Goal: Task Accomplishment & Management: Manage account settings

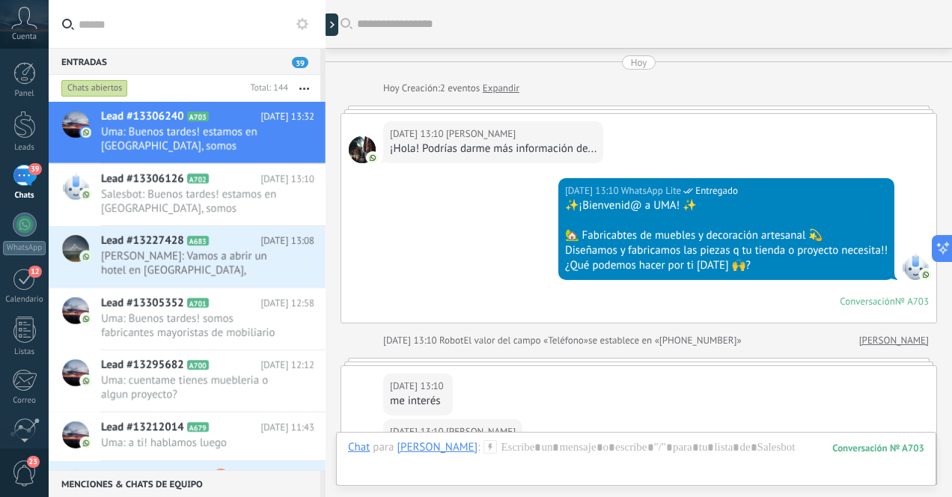
scroll to position [22, 0]
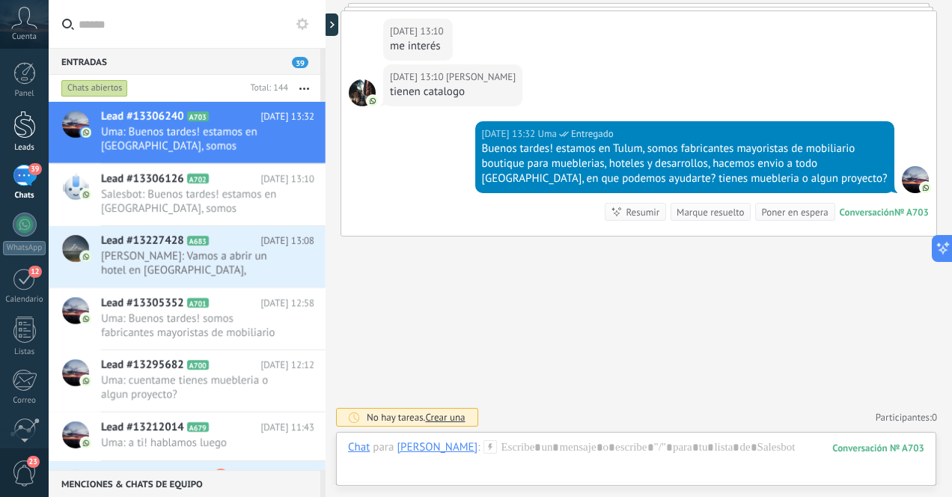
click at [27, 125] on div at bounding box center [24, 125] width 22 height 28
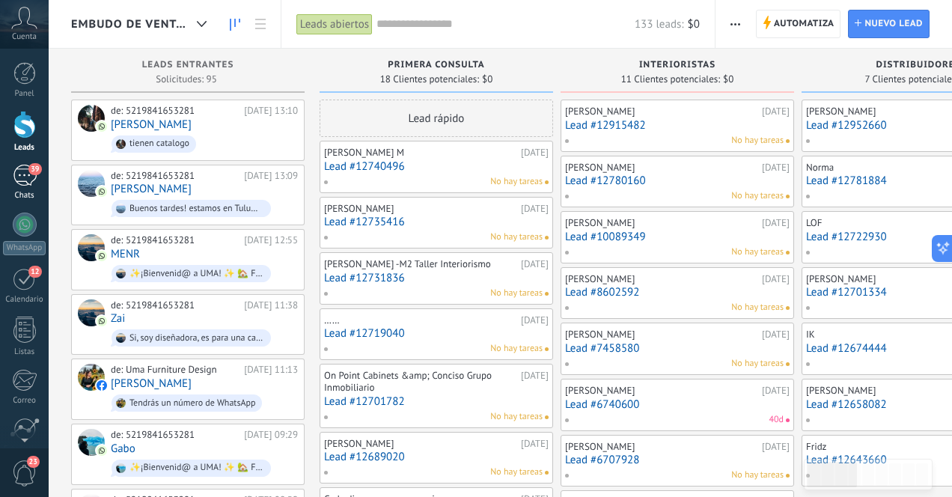
click at [22, 186] on link "39 Chats" at bounding box center [24, 183] width 49 height 36
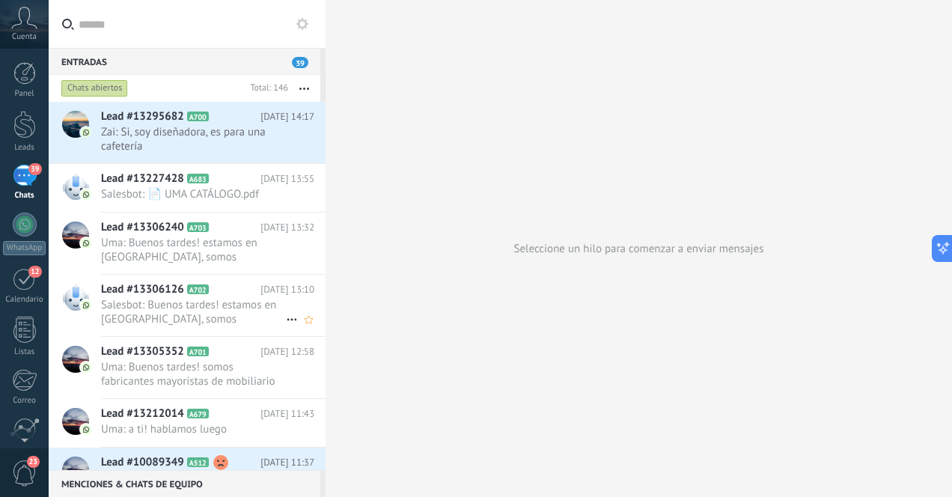
click at [236, 299] on span "Salesbot: Buenos tardes! estamos en [GEOGRAPHIC_DATA], somos fabricantes mayori…" at bounding box center [193, 312] width 185 height 28
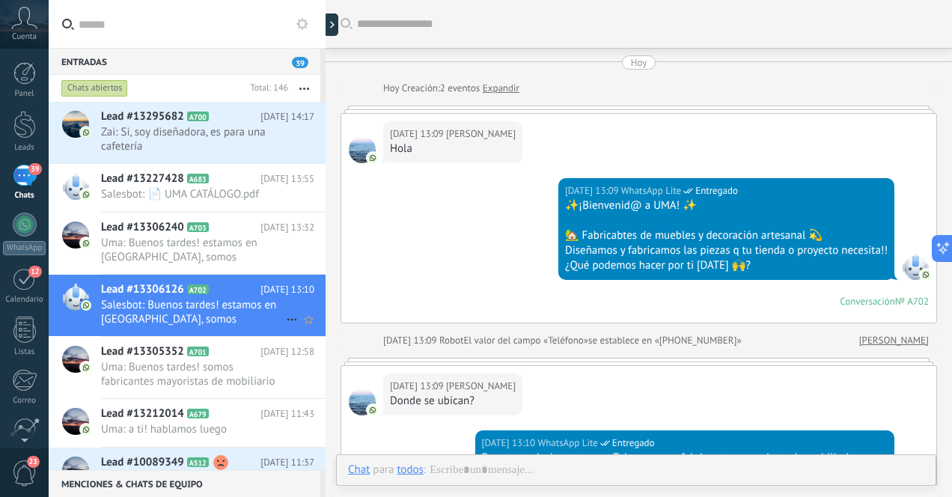
scroll to position [239, 0]
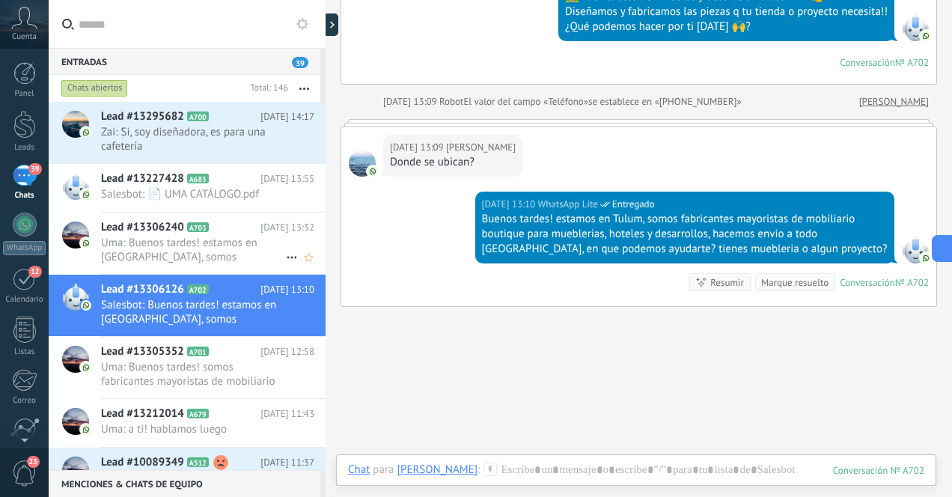
click at [147, 256] on span "Uma: Buenos tardes! estamos en [GEOGRAPHIC_DATA], somos fabricantes mayoristas …" at bounding box center [193, 250] width 185 height 28
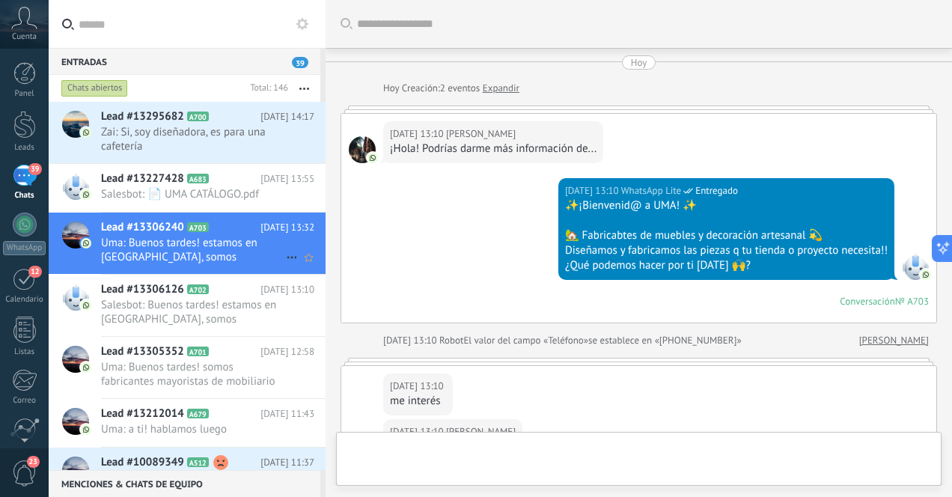
scroll to position [355, 0]
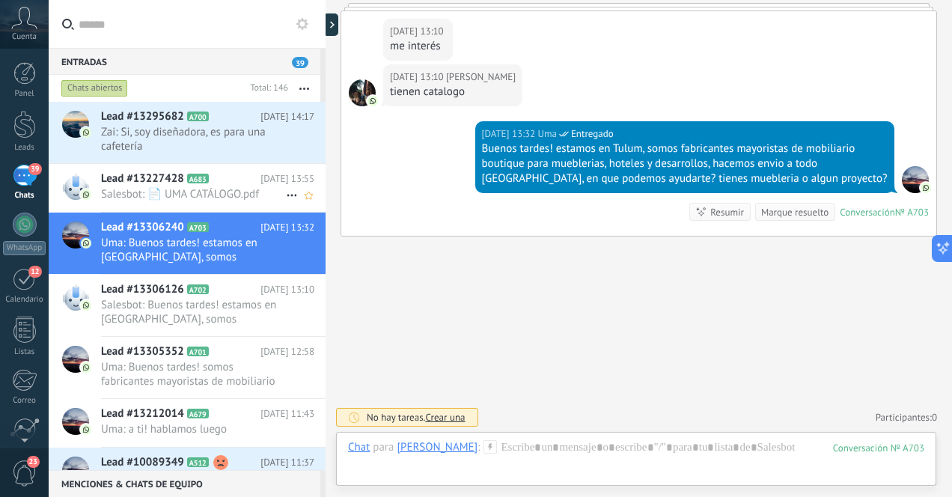
click at [242, 189] on span "Salesbot: 📄 UMA CATÁLOGO.pdf" at bounding box center [193, 194] width 185 height 14
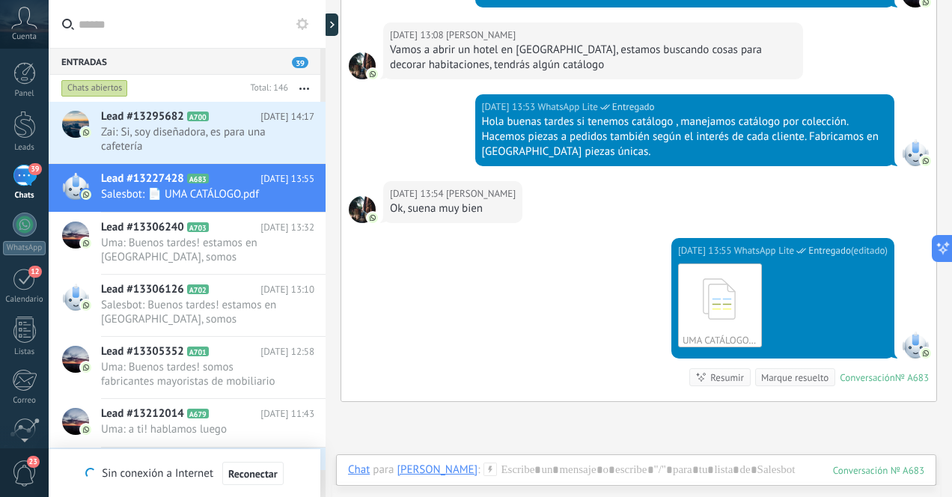
scroll to position [586, 0]
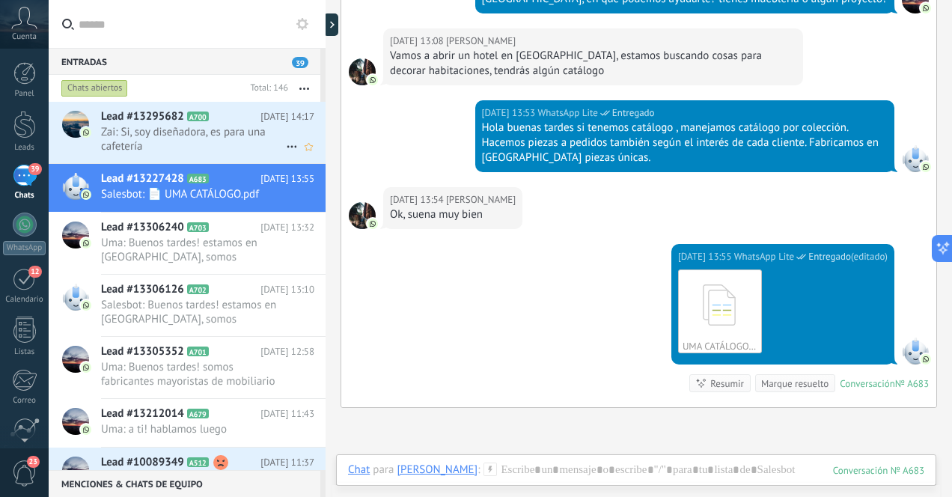
click at [211, 140] on span "Zai: Si, soy diseñadora, es para una cafetería" at bounding box center [193, 139] width 185 height 28
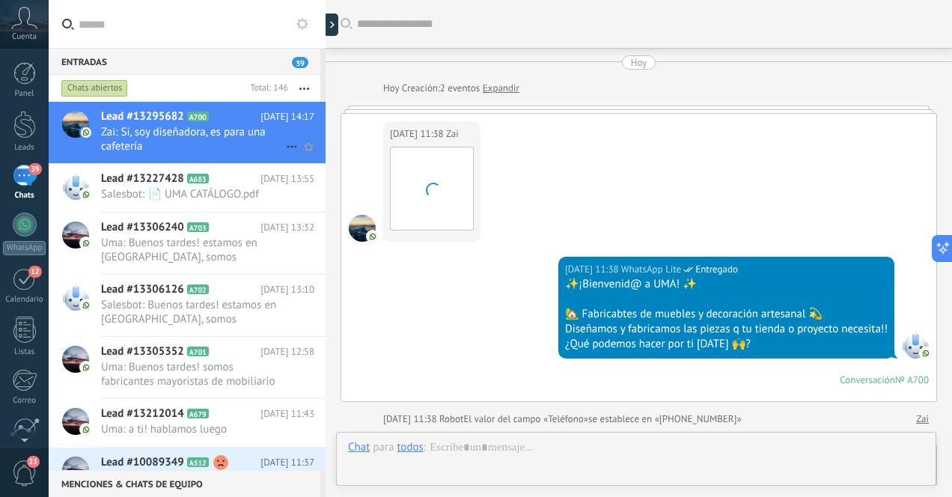
scroll to position [531, 0]
